Goal: Obtain resource: Download file/media

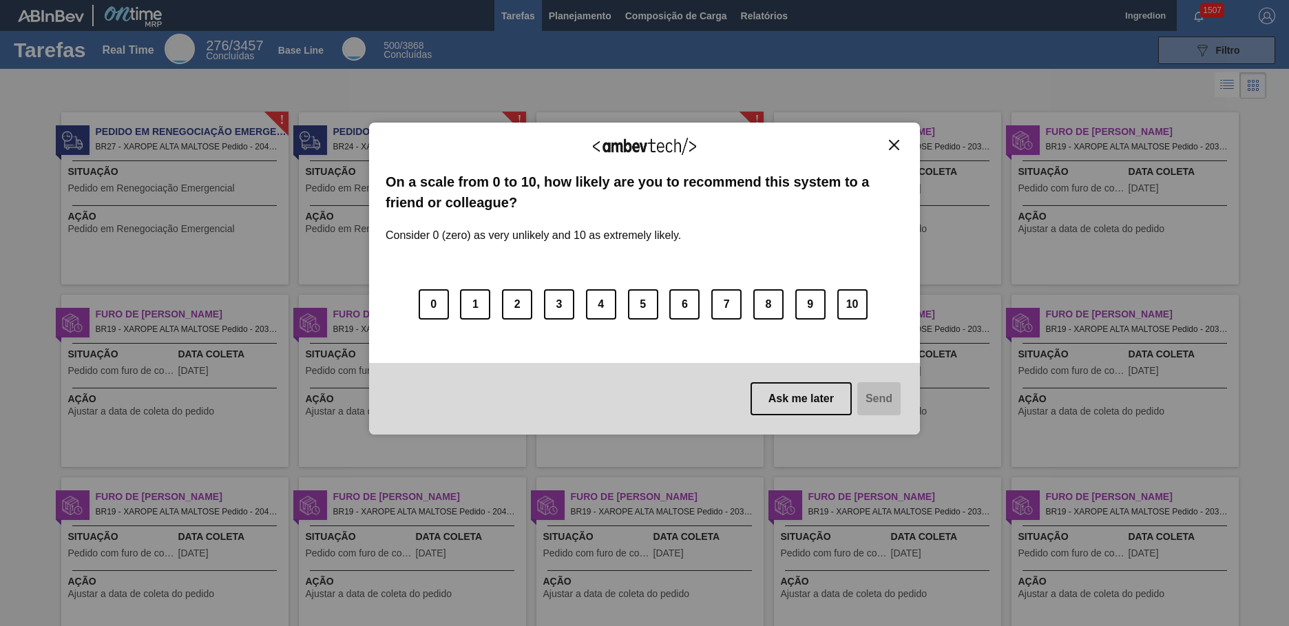
click at [894, 145] on img "Close" at bounding box center [894, 145] width 10 height 10
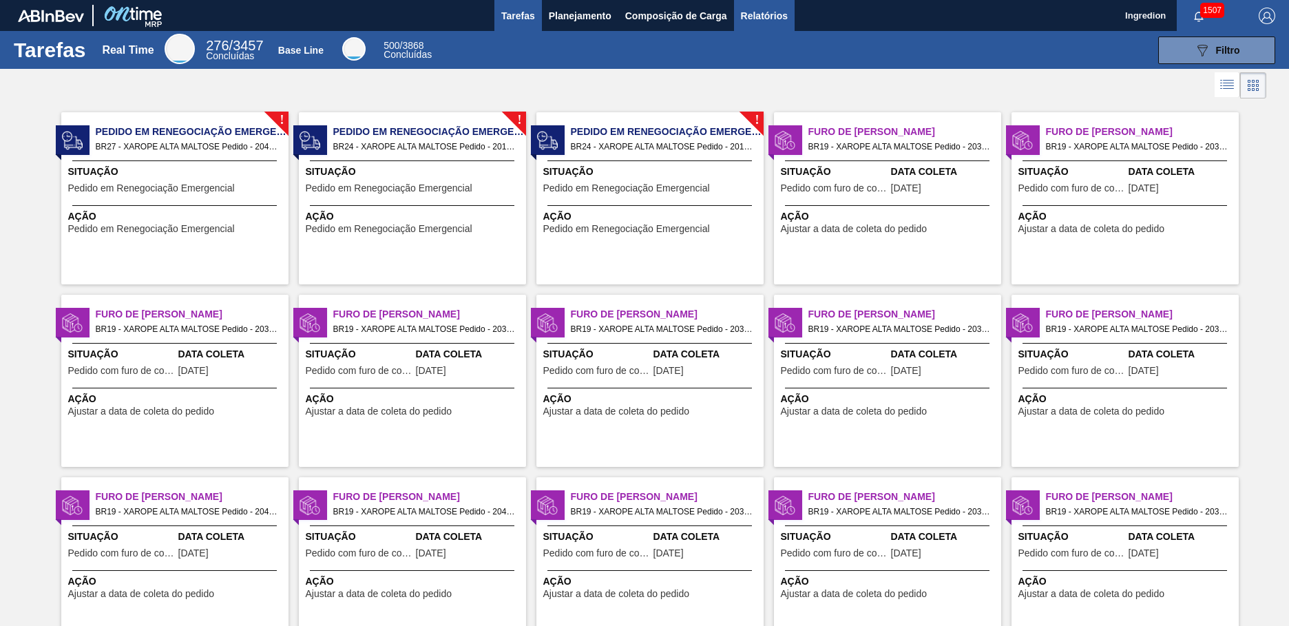
click at [763, 15] on span "Relatórios" at bounding box center [764, 16] width 47 height 17
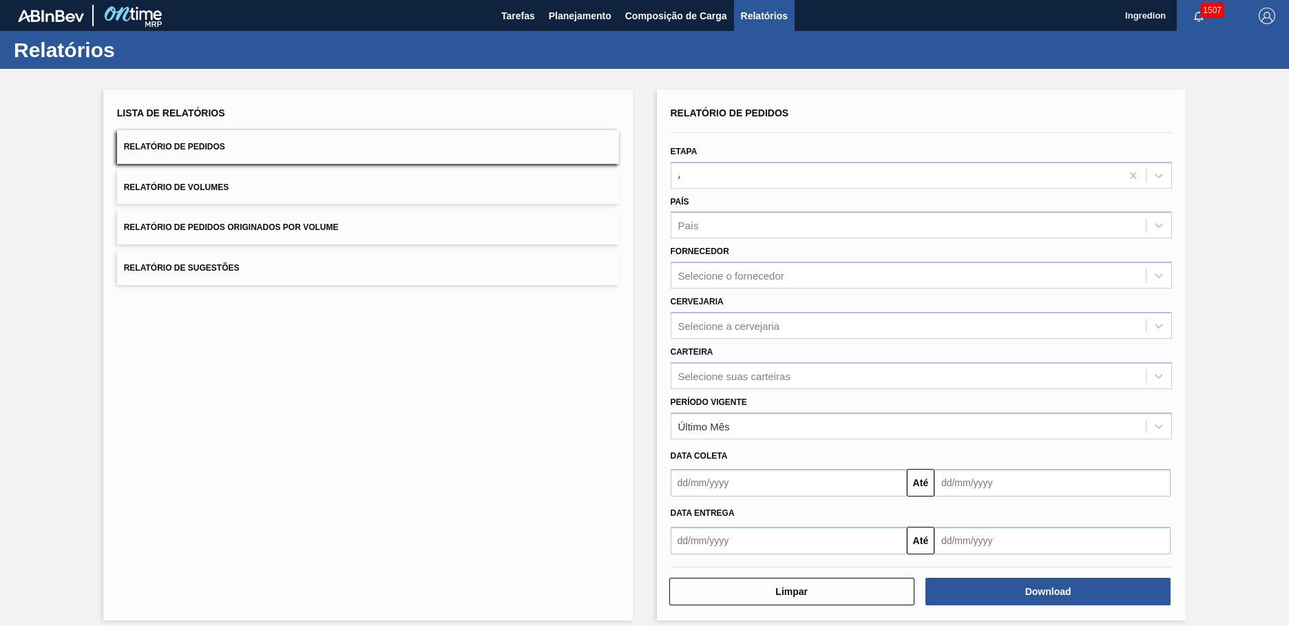
type input "Aguardando Faturamento"
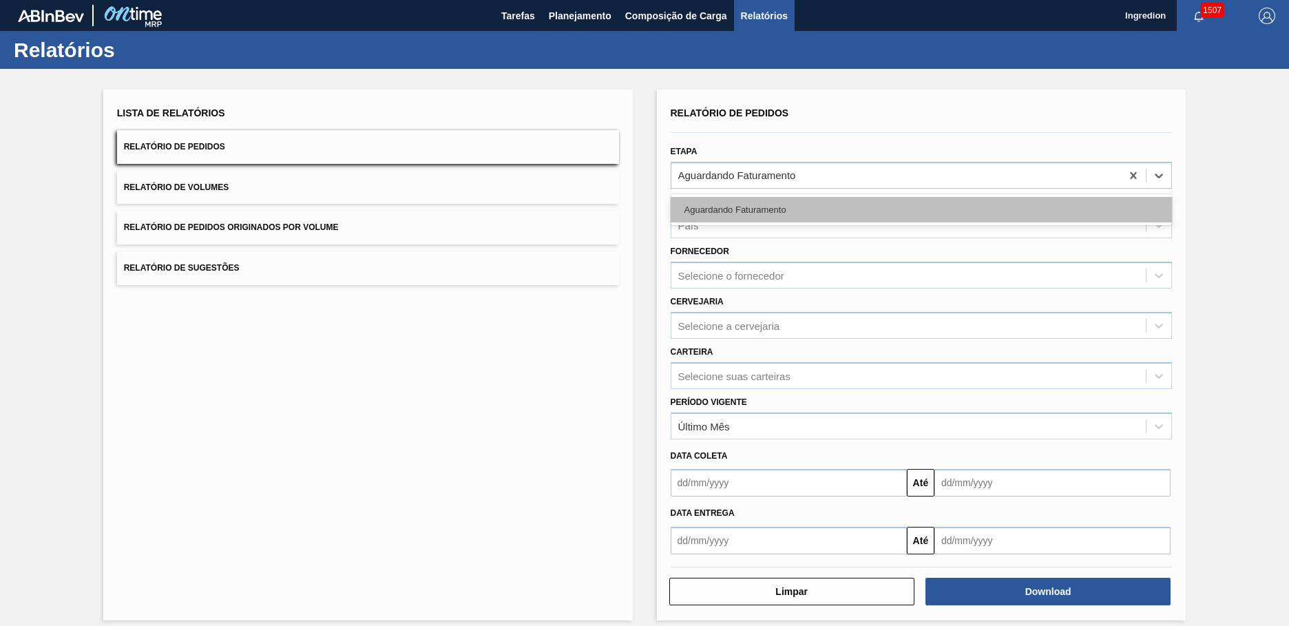
click at [919, 209] on div "Aguardando Faturamento" at bounding box center [922, 209] width 502 height 25
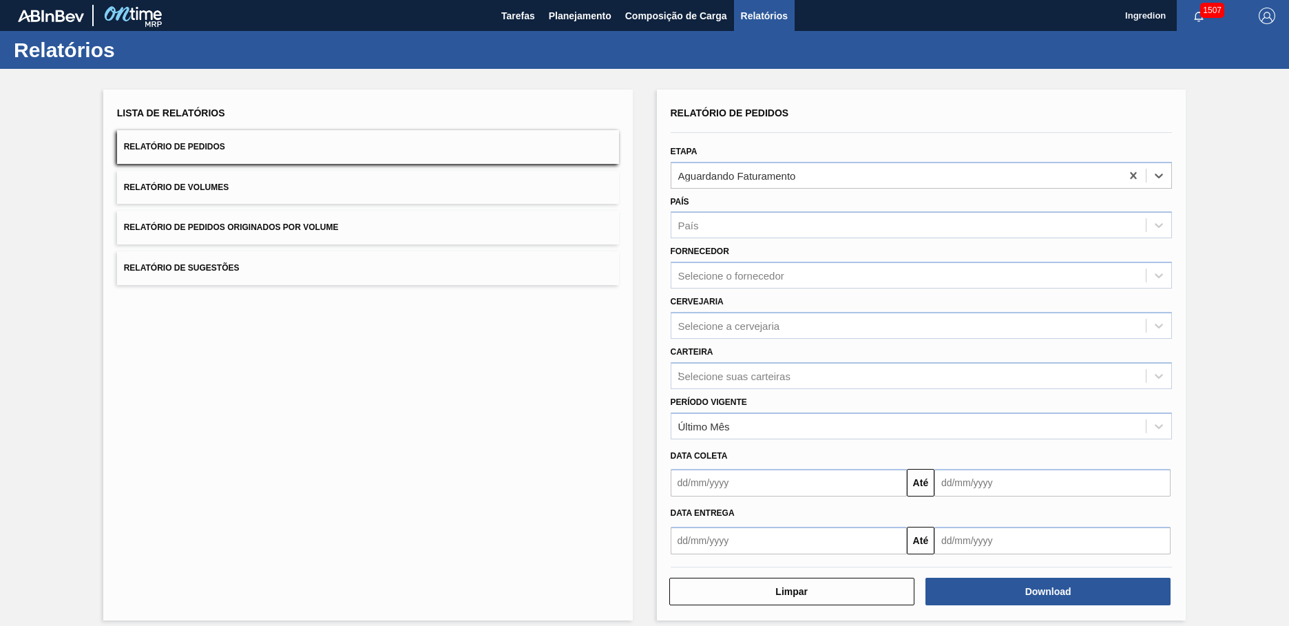
type input "Xarope"
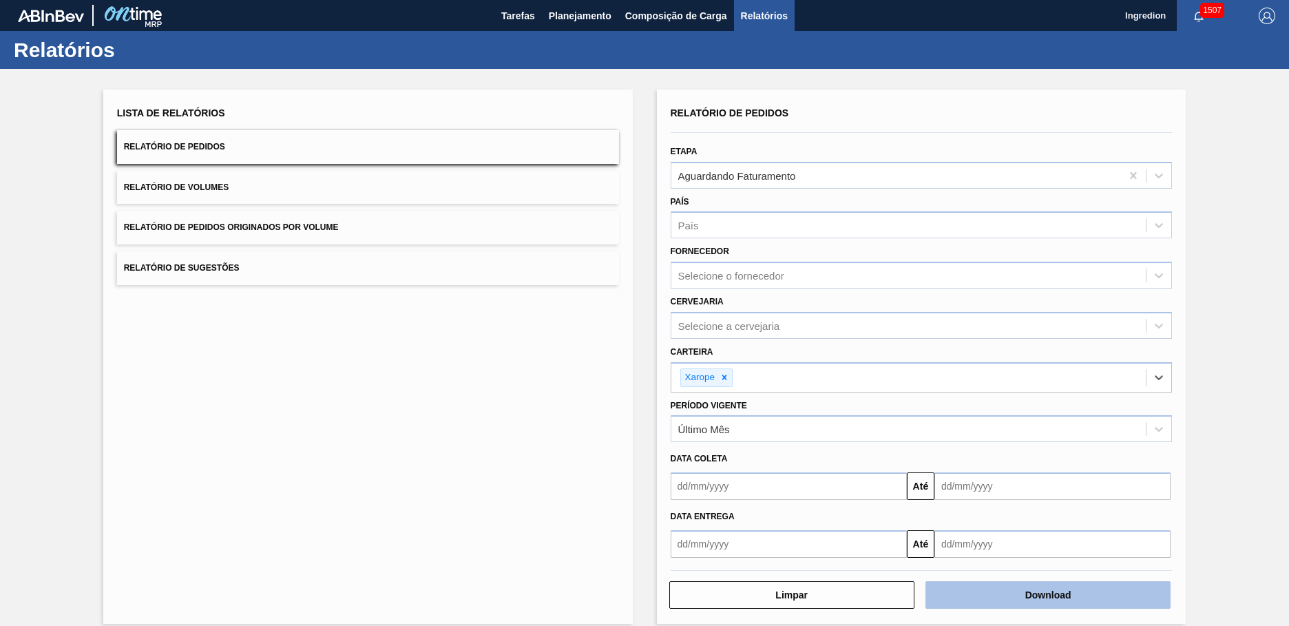
click at [1046, 595] on button "Download" at bounding box center [1048, 595] width 245 height 28
